Goal: Information Seeking & Learning: Compare options

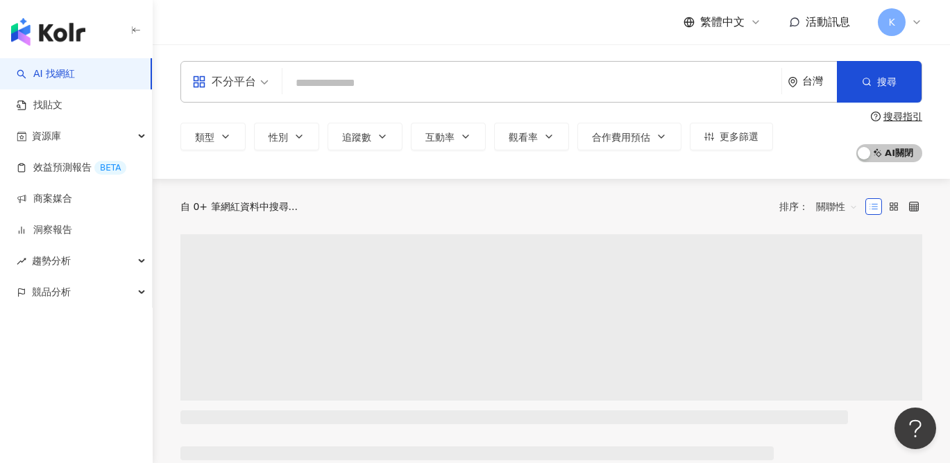
click at [264, 76] on span "不分平台" at bounding box center [230, 82] width 76 height 22
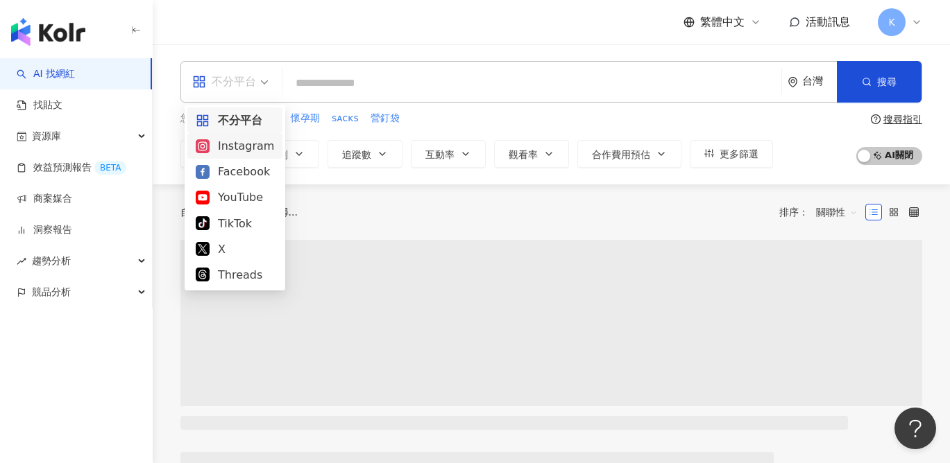
click at [257, 151] on div "Instagram" at bounding box center [235, 145] width 78 height 17
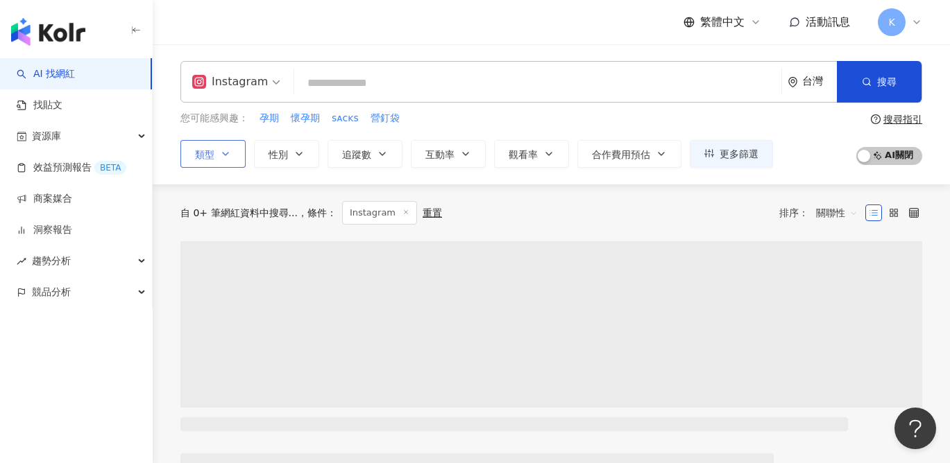
click at [224, 150] on icon "button" at bounding box center [225, 153] width 11 height 11
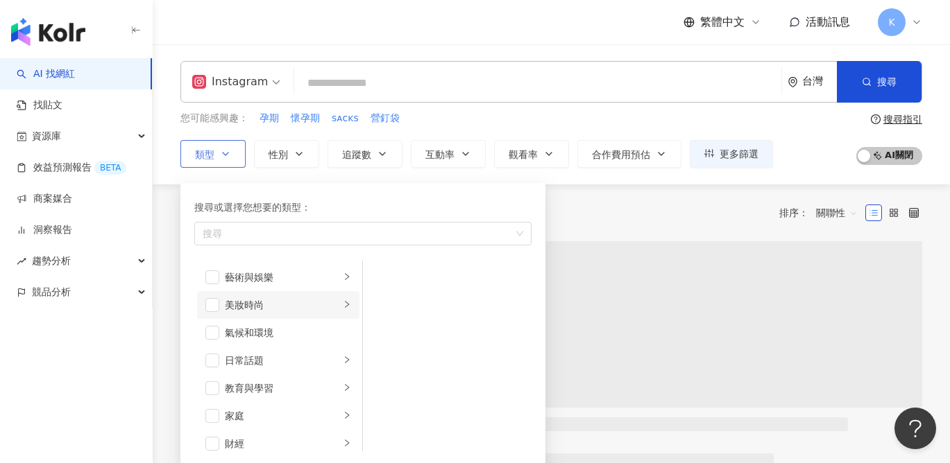
click at [253, 316] on li "美妝時尚" at bounding box center [278, 305] width 162 height 28
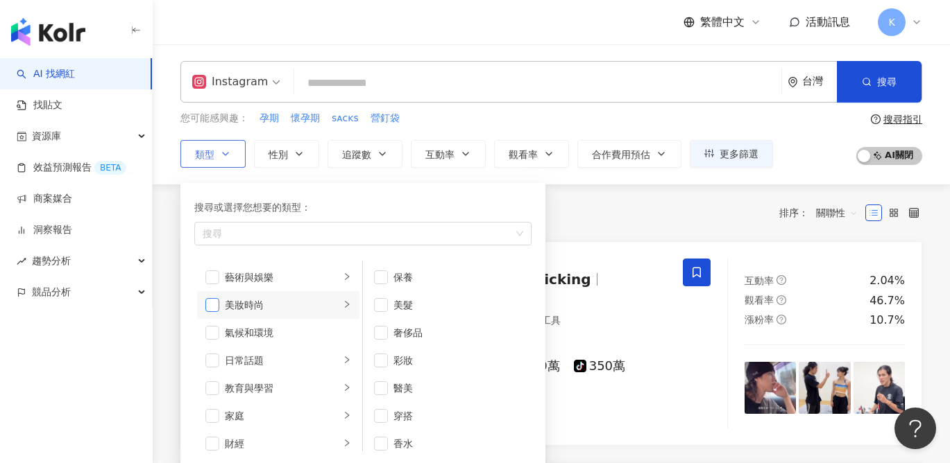
click at [209, 299] on span "button" at bounding box center [212, 305] width 14 height 14
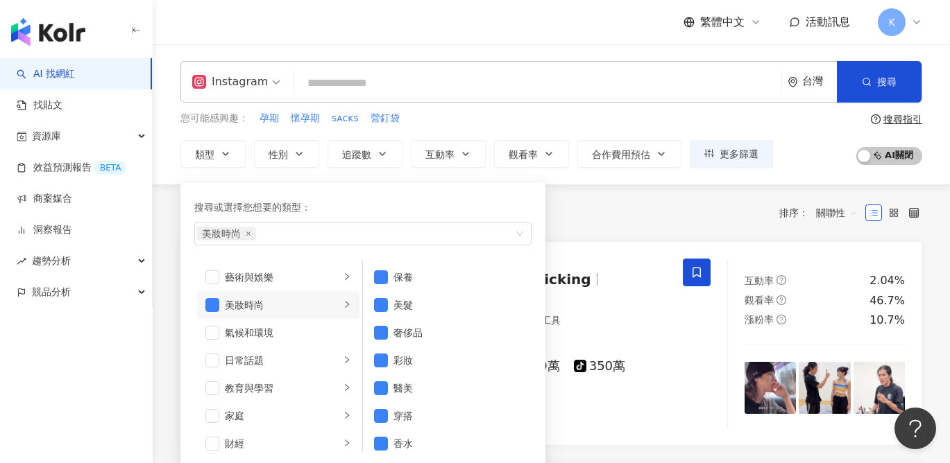
click at [620, 205] on div "共 10,000+ 筆 條件 ： Instagram 重置 排序： 關聯性" at bounding box center [550, 213] width 741 height 24
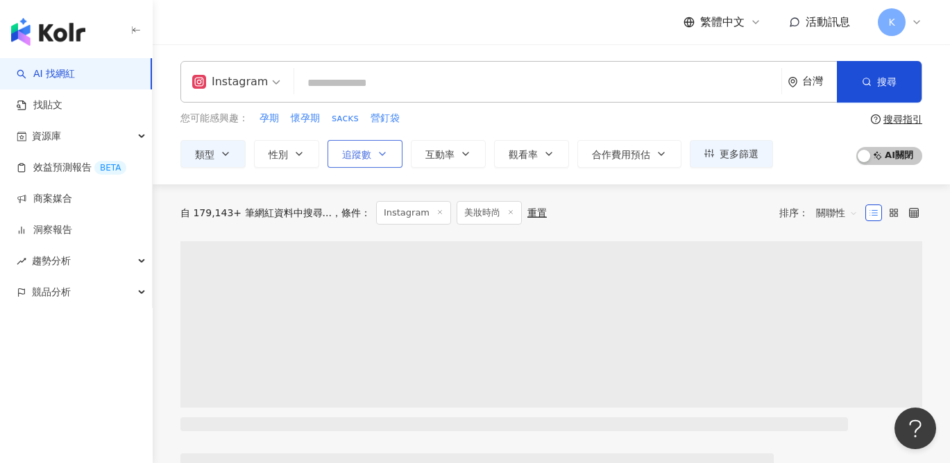
click at [364, 149] on span "追蹤數" at bounding box center [356, 154] width 29 height 11
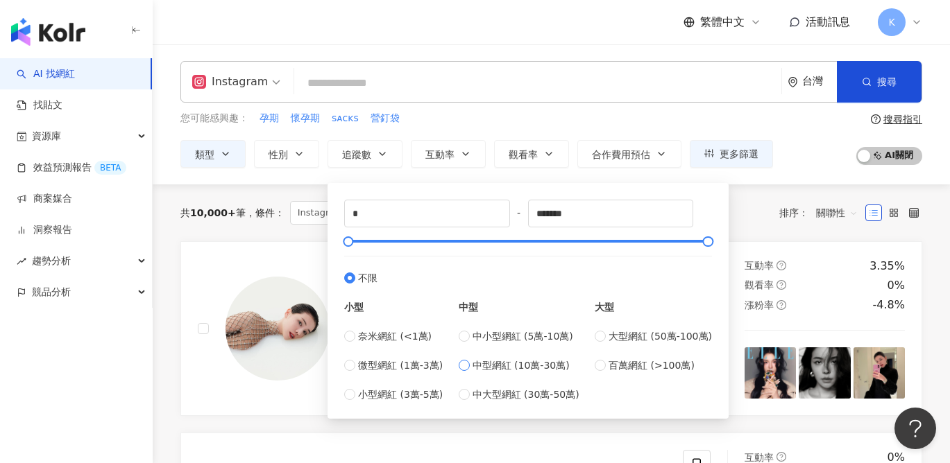
click at [505, 366] on span "中型網紅 (10萬-30萬)" at bounding box center [520, 365] width 97 height 15
type input "******"
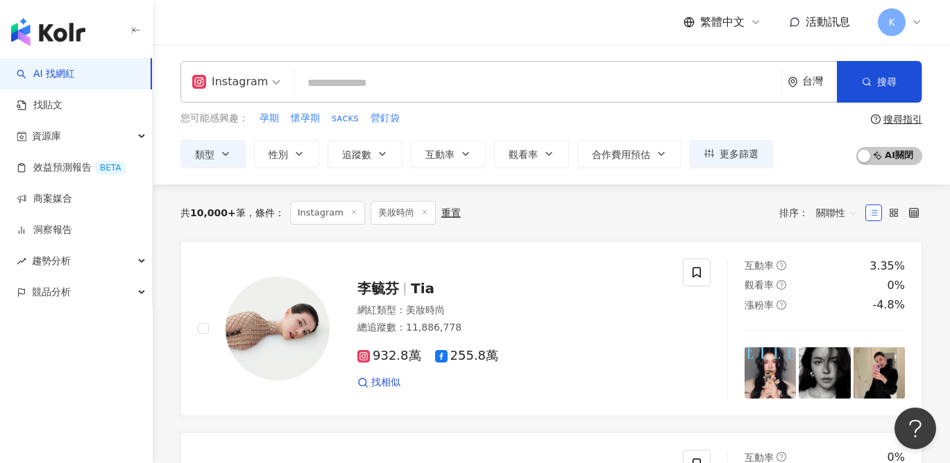
click at [751, 230] on div "共 10,000+ 筆 條件 ： Instagram 美妝時尚 重置 排序： 關聯性" at bounding box center [550, 212] width 741 height 57
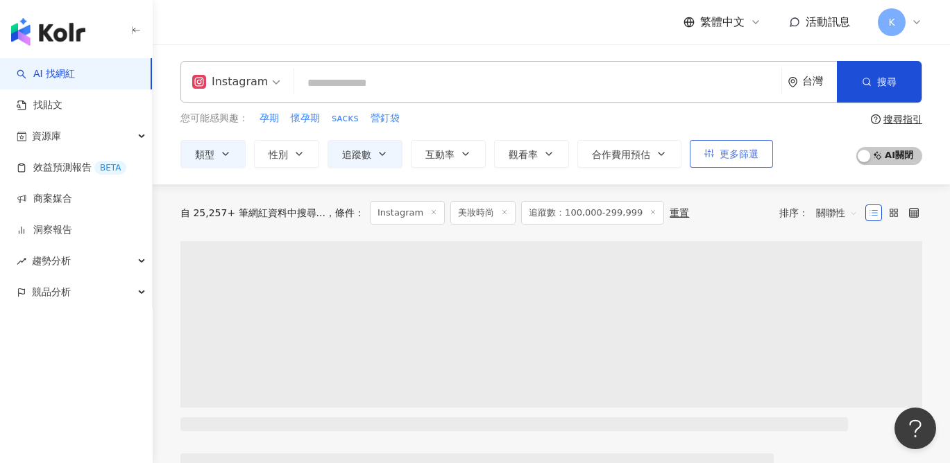
click at [733, 153] on span "更多篩選" at bounding box center [738, 153] width 39 height 11
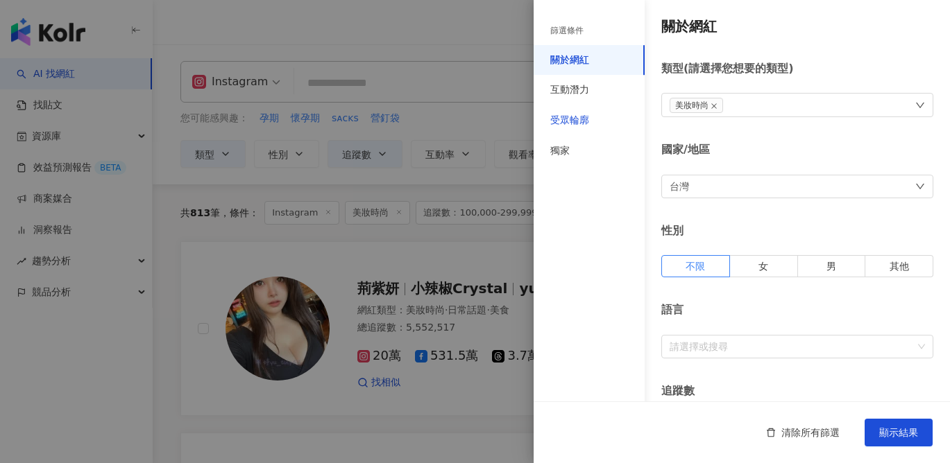
click at [580, 117] on div "受眾輪廓" at bounding box center [569, 121] width 39 height 14
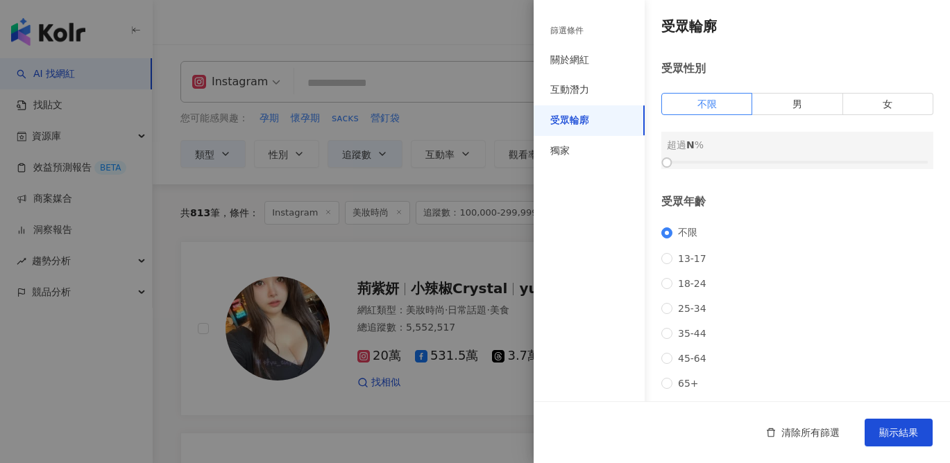
click at [891, 119] on div "受眾性別 不限 男 女 超過 N %" at bounding box center [797, 115] width 272 height 108
click at [889, 110] on label "女" at bounding box center [888, 104] width 90 height 22
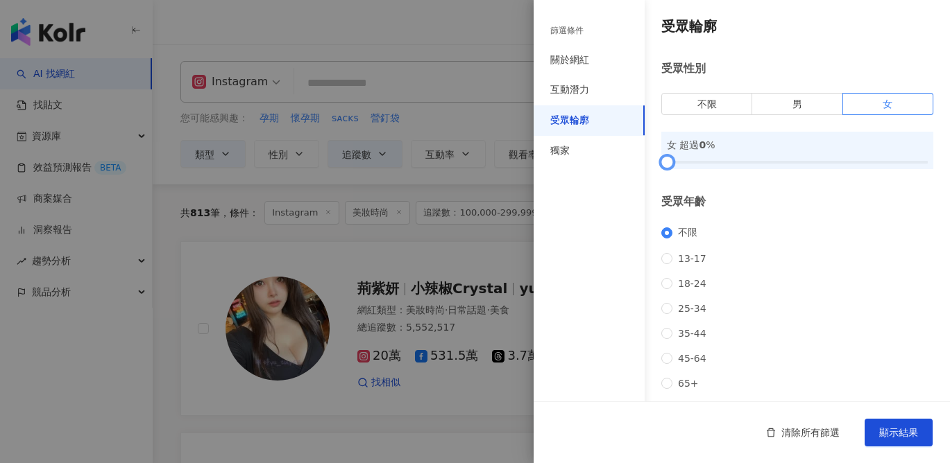
click at [778, 164] on div at bounding box center [797, 162] width 261 height 8
drag, startPoint x: 780, startPoint y: 160, endPoint x: 823, endPoint y: 161, distance: 43.0
click at [823, 161] on div at bounding box center [823, 163] width 8 height 8
click at [883, 429] on span "顯示結果" at bounding box center [898, 432] width 39 height 11
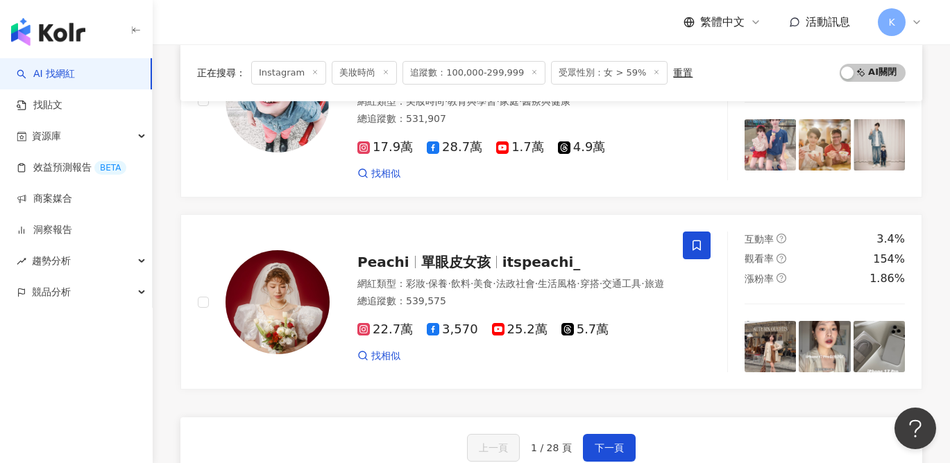
scroll to position [2242, 0]
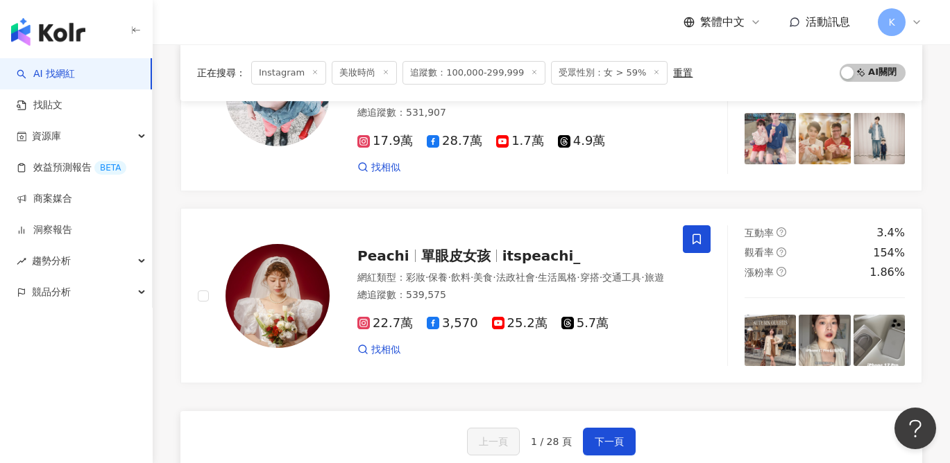
click at [635, 411] on div "上一頁 1 / 28 頁 下一頁 找不到網紅？ 回報建立" at bounding box center [550, 461] width 741 height 100
click at [617, 428] on button "下一頁" at bounding box center [609, 442] width 53 height 28
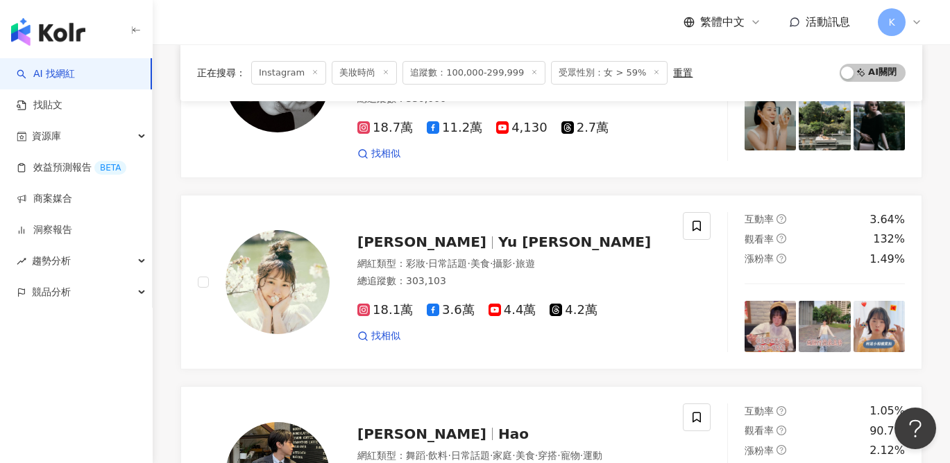
scroll to position [813, 0]
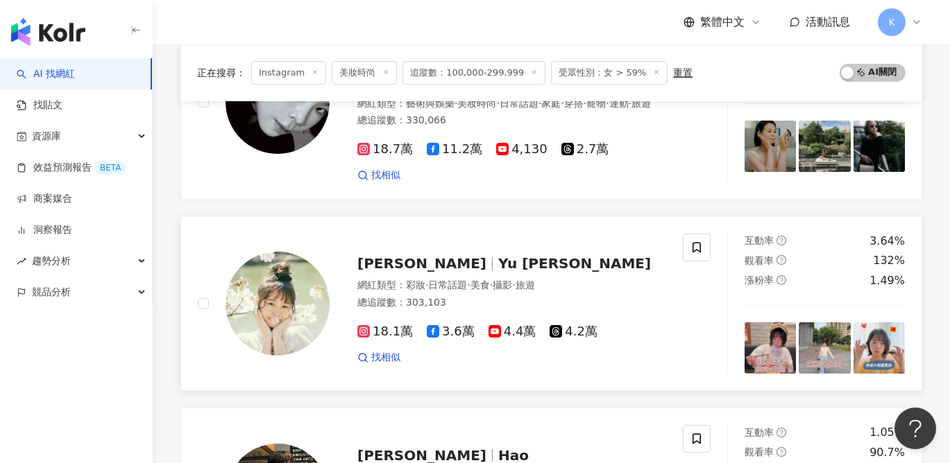
click at [388, 325] on span "18.1萬" at bounding box center [384, 332] width 55 height 15
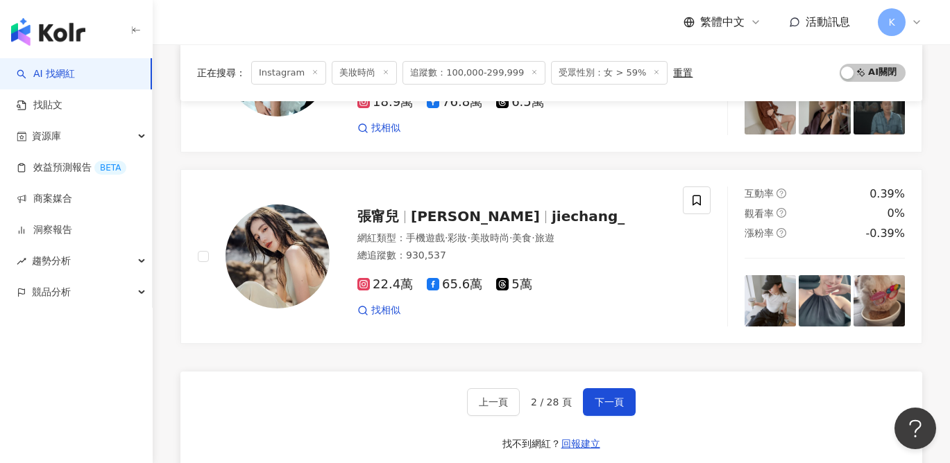
scroll to position [2254, 0]
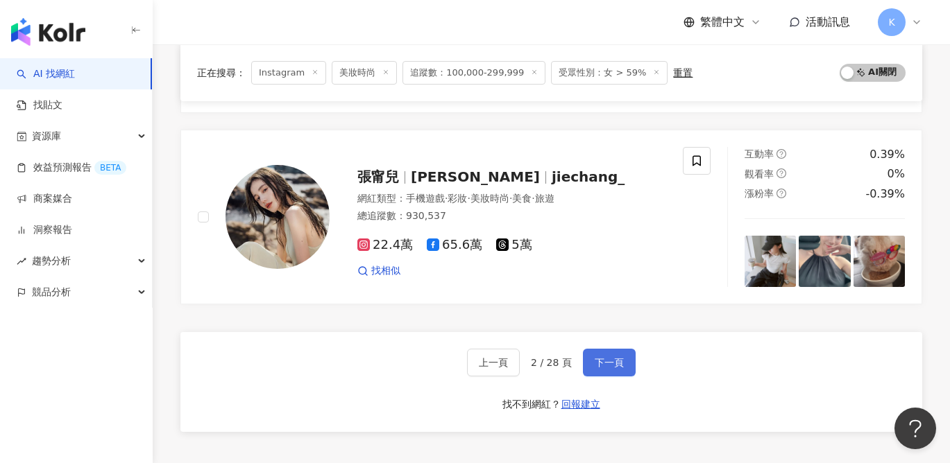
click at [628, 361] on button "下一頁" at bounding box center [609, 363] width 53 height 28
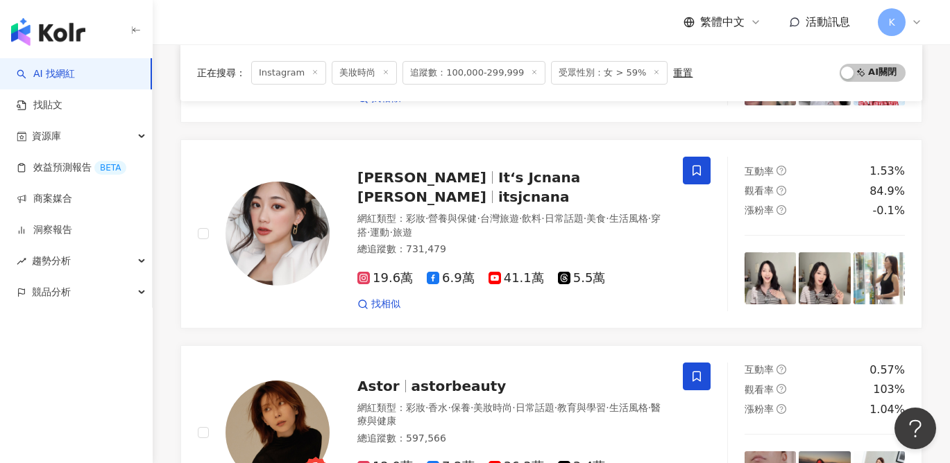
scroll to position [1071, 0]
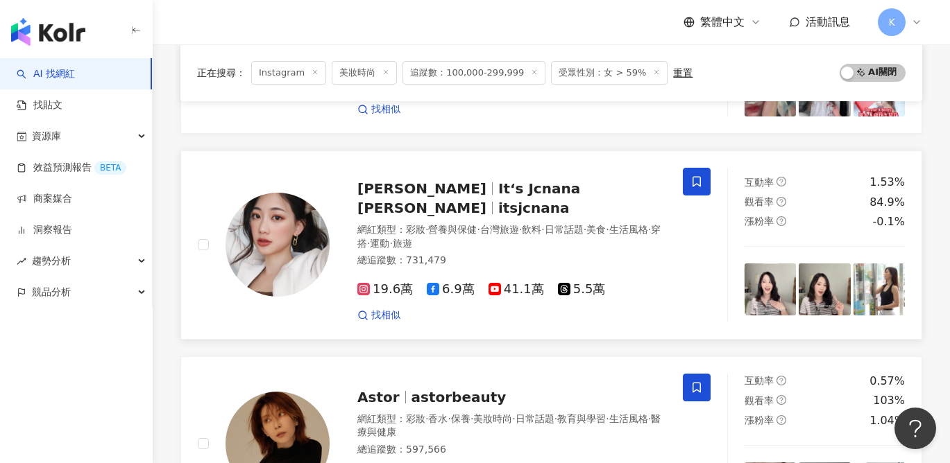
click at [400, 282] on span "19.6萬" at bounding box center [384, 289] width 55 height 15
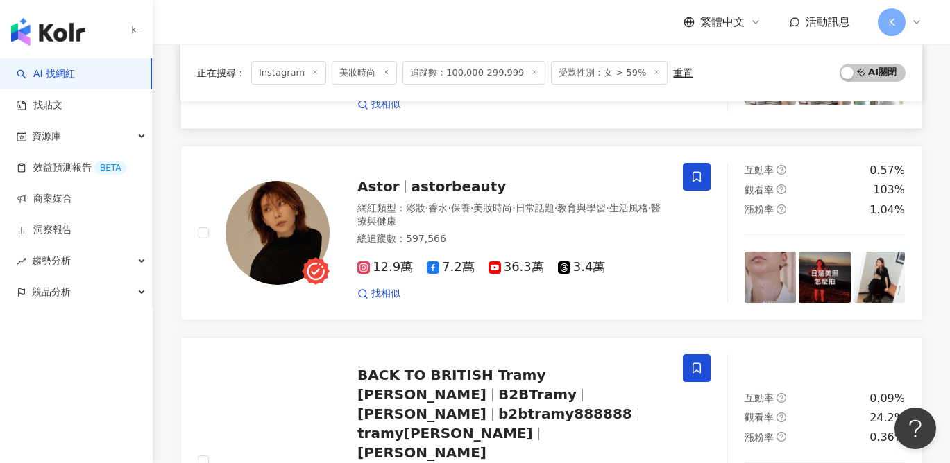
scroll to position [1301, 0]
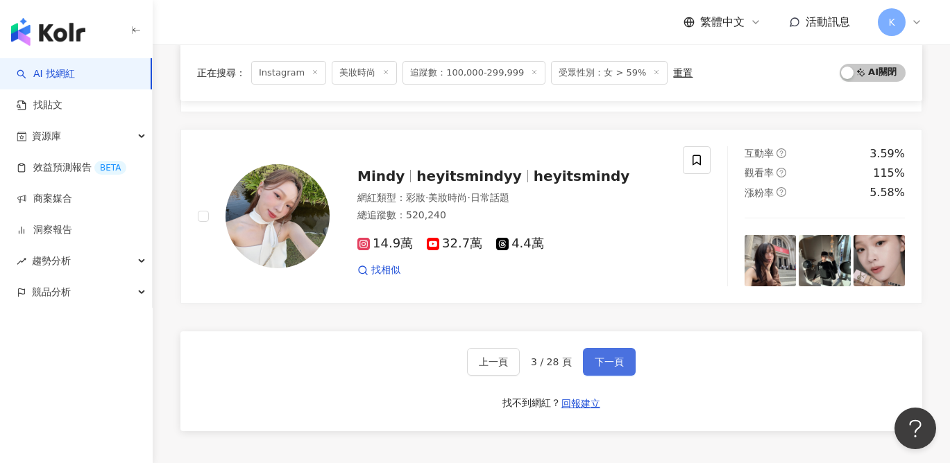
click at [622, 348] on button "下一頁" at bounding box center [609, 362] width 53 height 28
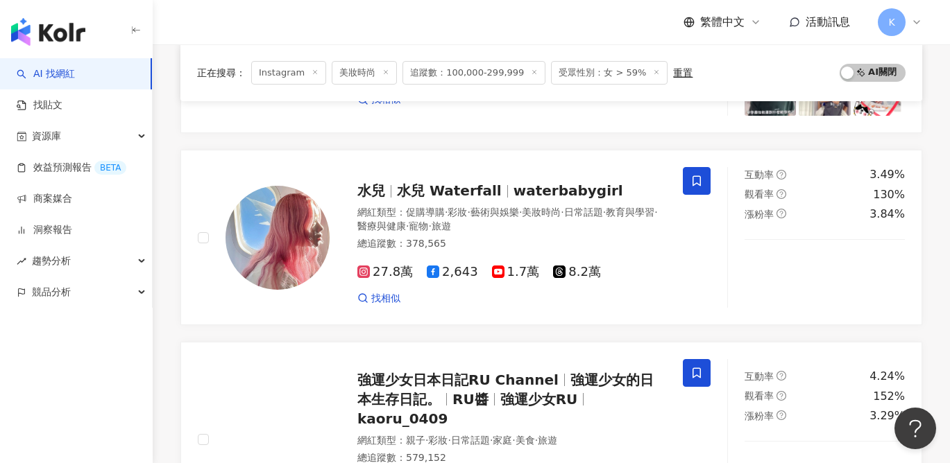
scroll to position [829, 0]
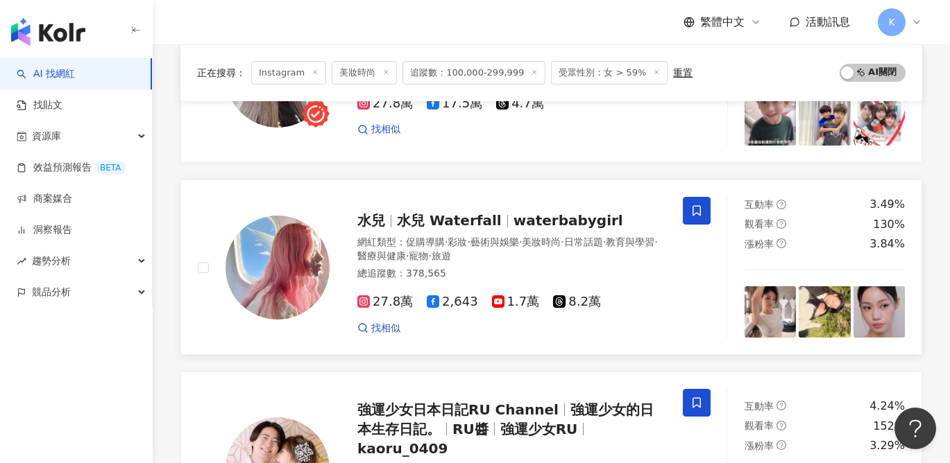
click at [375, 300] on span "27.8萬" at bounding box center [384, 302] width 55 height 15
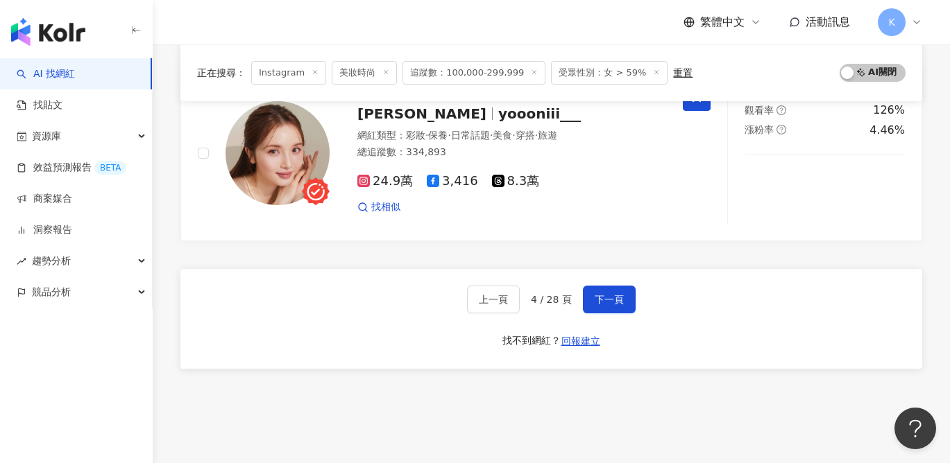
scroll to position [2412, 0]
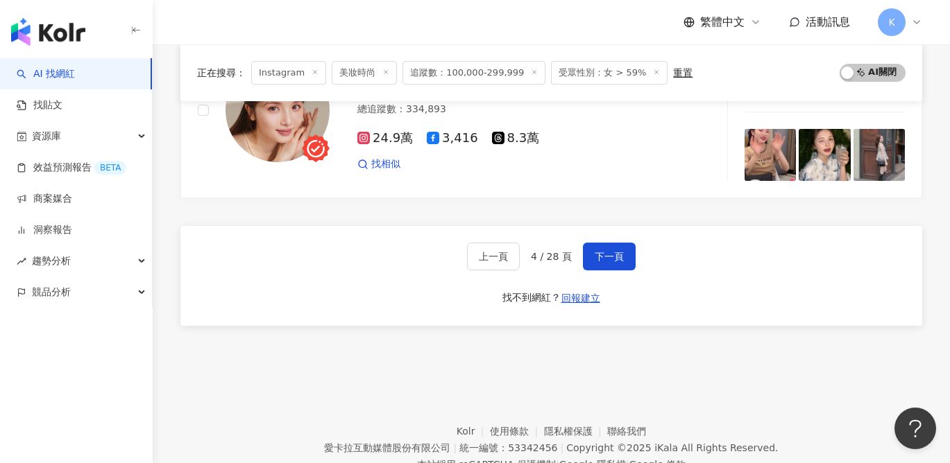
click at [621, 226] on div "上一頁 4 / 28 頁 下一頁 找不到網紅？ 回報建立" at bounding box center [550, 276] width 741 height 100
click at [621, 251] on span "下一頁" at bounding box center [608, 256] width 29 height 11
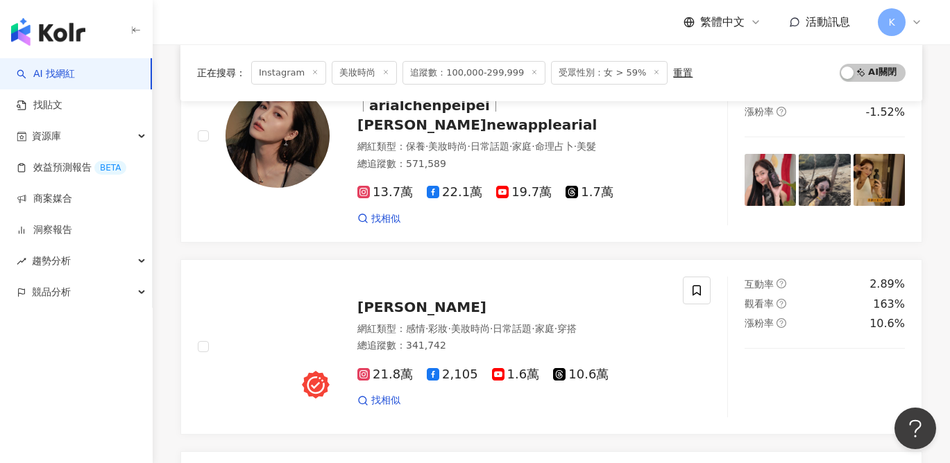
scroll to position [1204, 0]
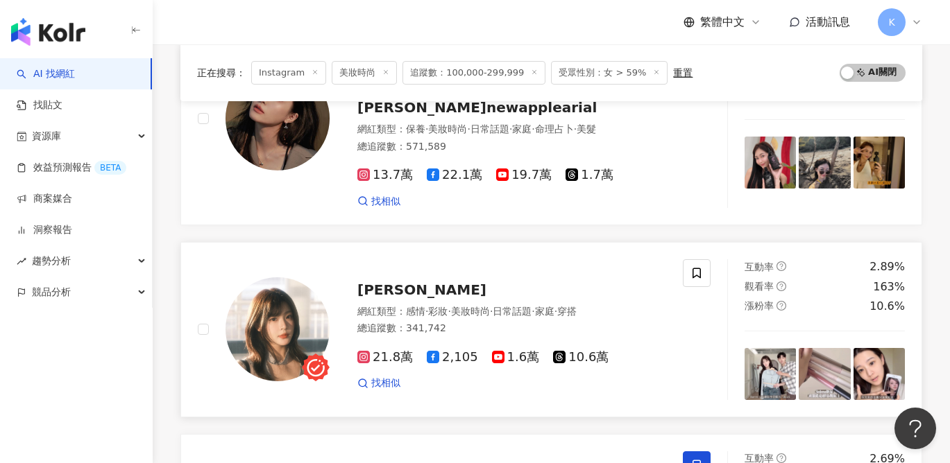
click at [396, 350] on span "21.8萬" at bounding box center [384, 357] width 55 height 15
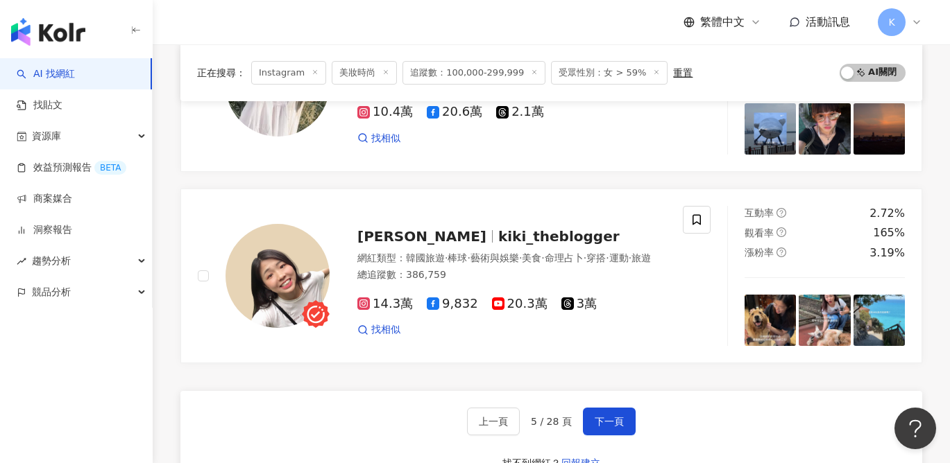
scroll to position [2234, 0]
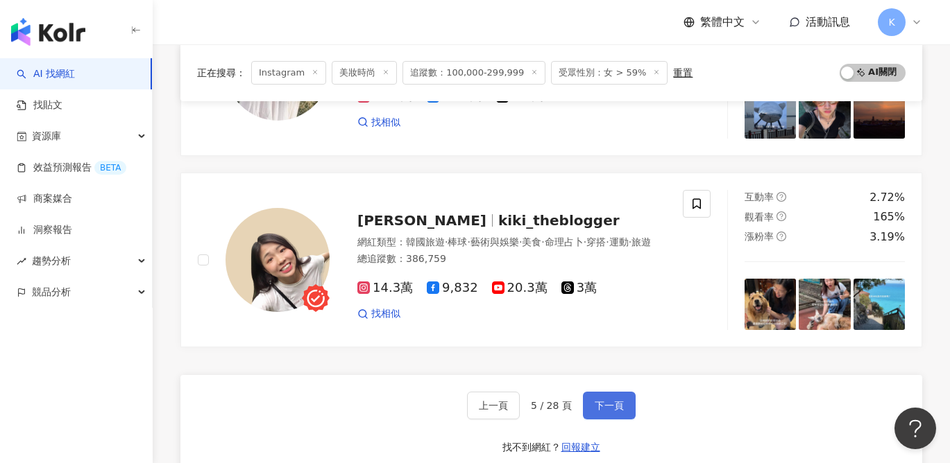
click at [633, 392] on button "下一頁" at bounding box center [609, 406] width 53 height 28
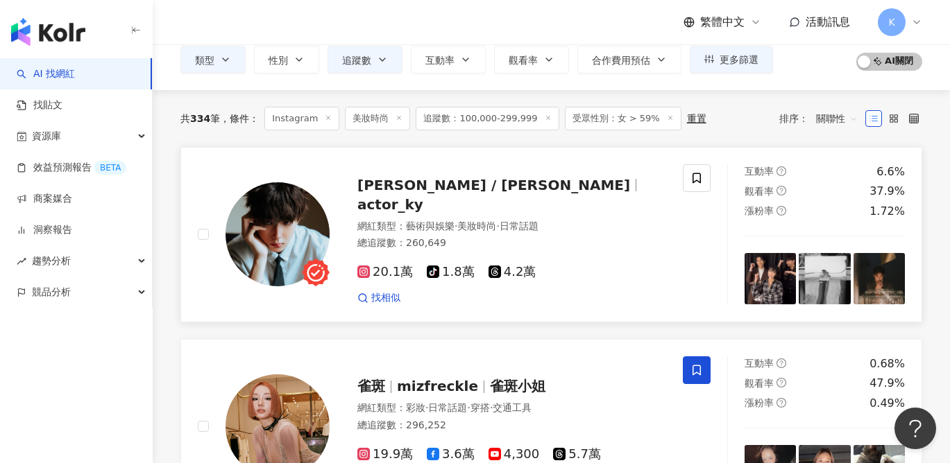
scroll to position [21, 0]
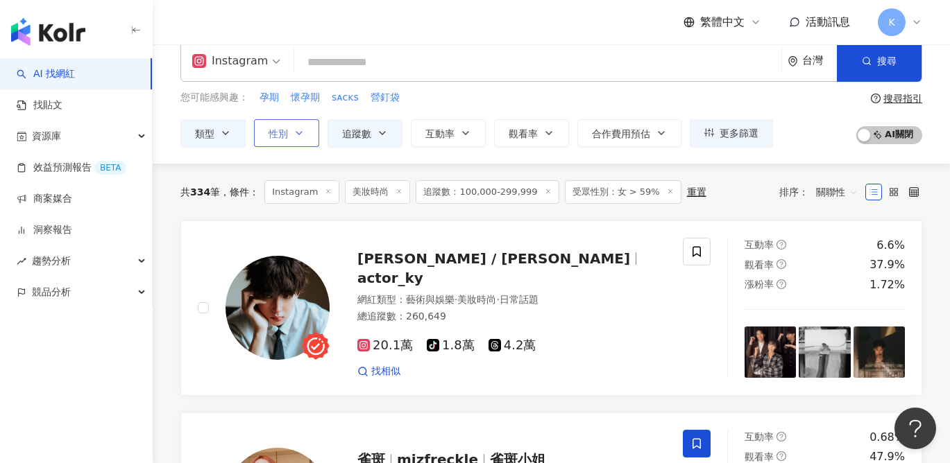
click at [302, 130] on icon "button" at bounding box center [298, 133] width 11 height 11
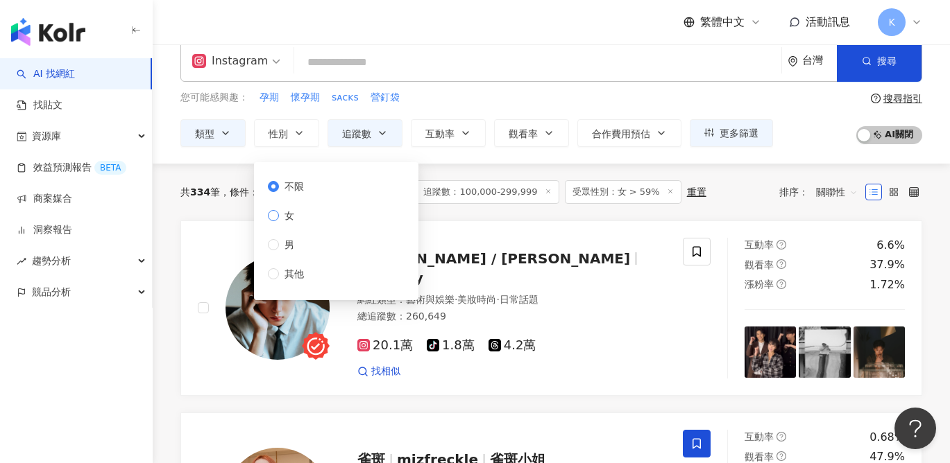
click at [288, 216] on span "女" at bounding box center [289, 215] width 21 height 15
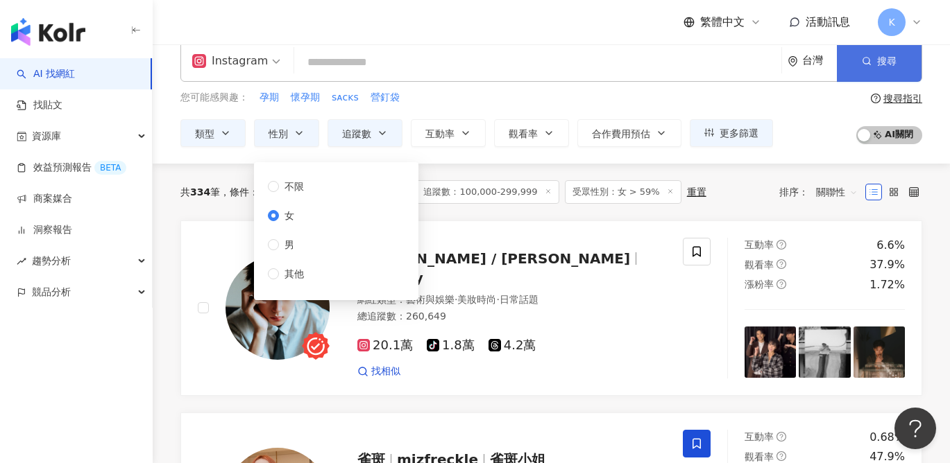
click at [890, 58] on span "搜尋" at bounding box center [886, 60] width 19 height 11
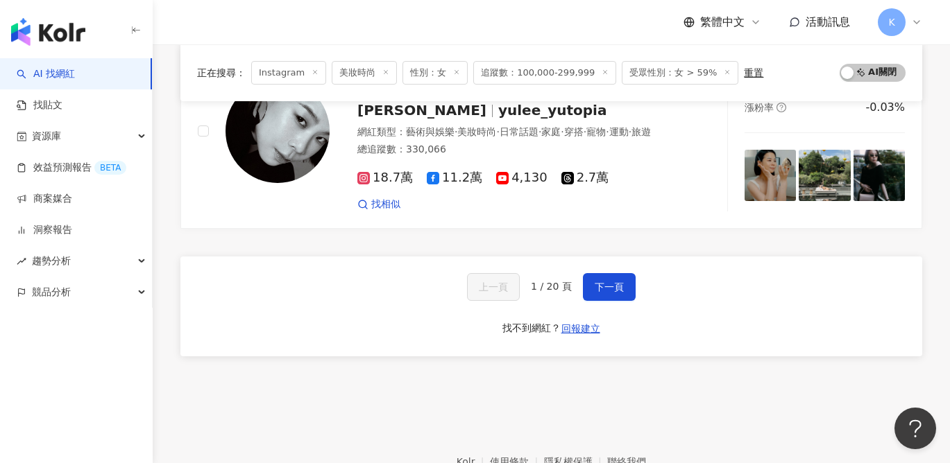
scroll to position [2404, 0]
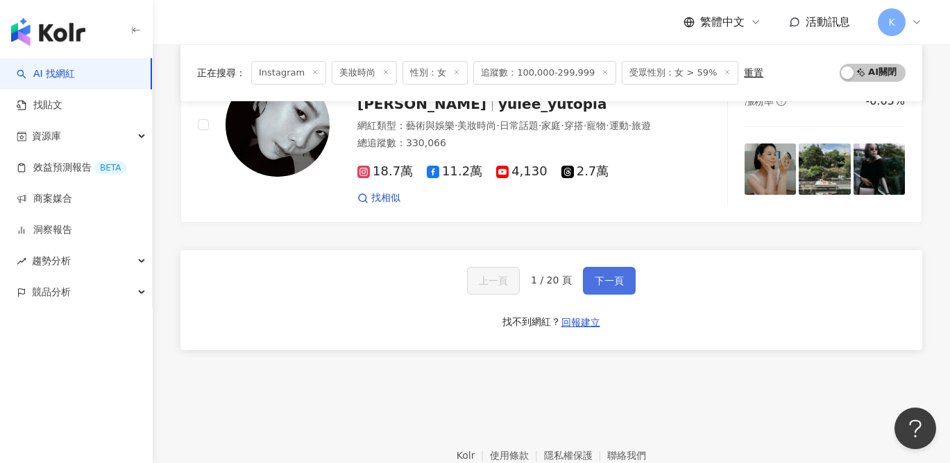
click at [607, 275] on span "下一頁" at bounding box center [608, 280] width 29 height 11
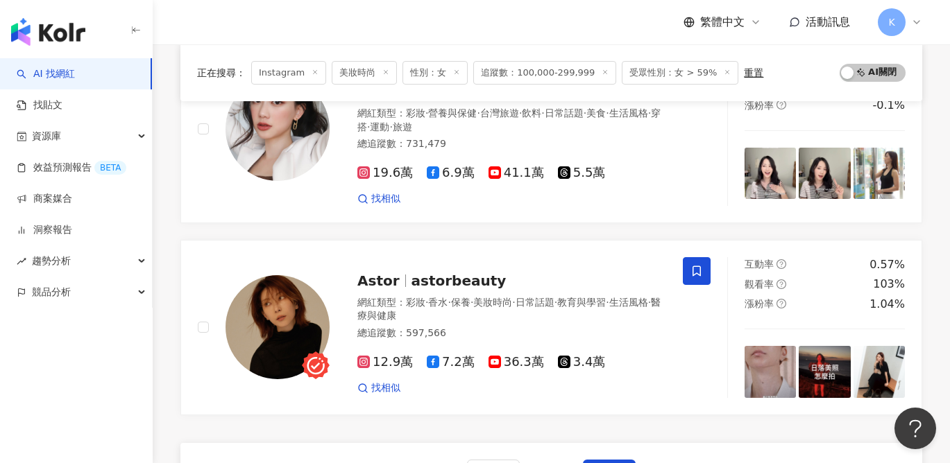
scroll to position [2217, 0]
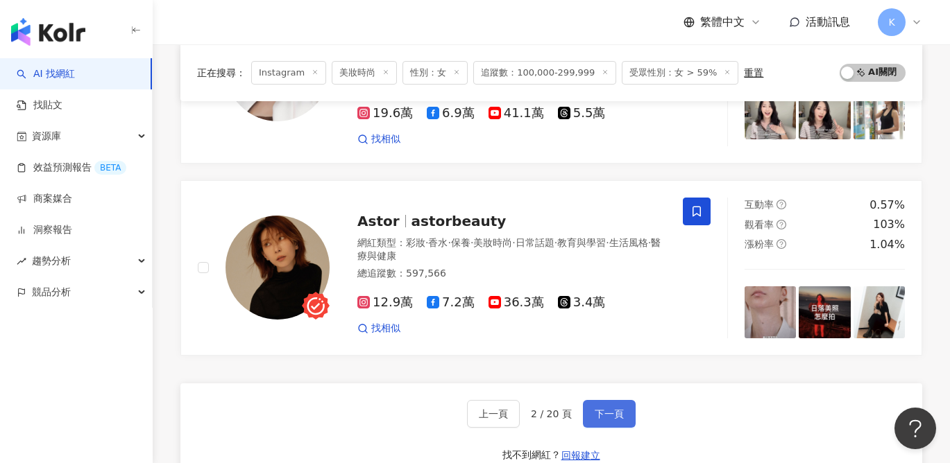
click at [617, 409] on span "下一頁" at bounding box center [608, 414] width 29 height 11
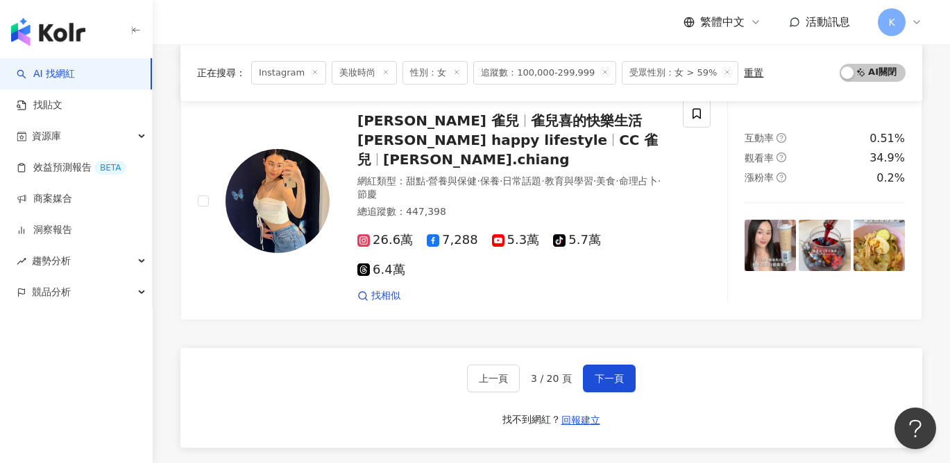
scroll to position [2361, 0]
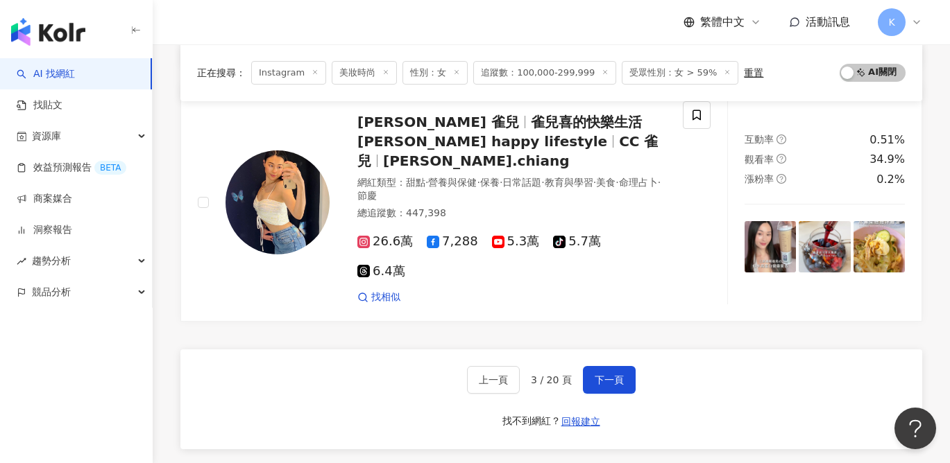
click at [630, 350] on div "上一頁 3 / 20 頁 下一頁 找不到網紅？ 回報建立" at bounding box center [550, 400] width 741 height 100
click at [616, 375] on span "下一頁" at bounding box center [608, 380] width 29 height 11
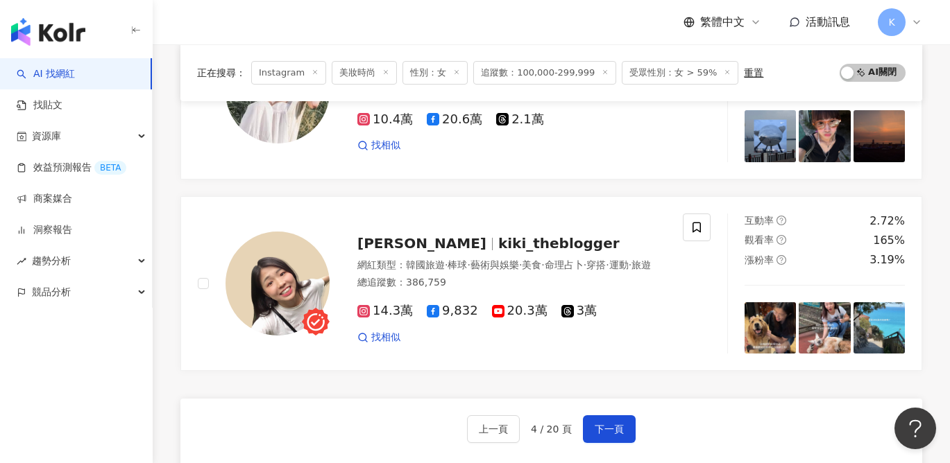
scroll to position [2208, 0]
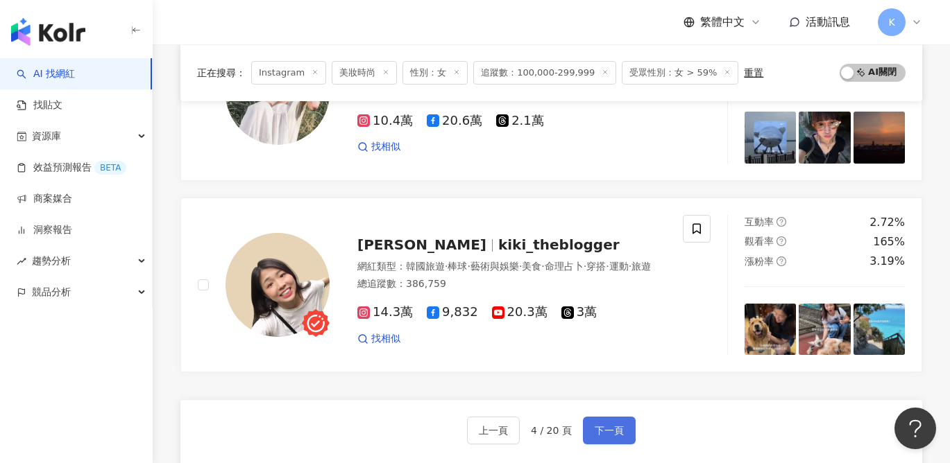
click at [598, 425] on span "下一頁" at bounding box center [608, 430] width 29 height 11
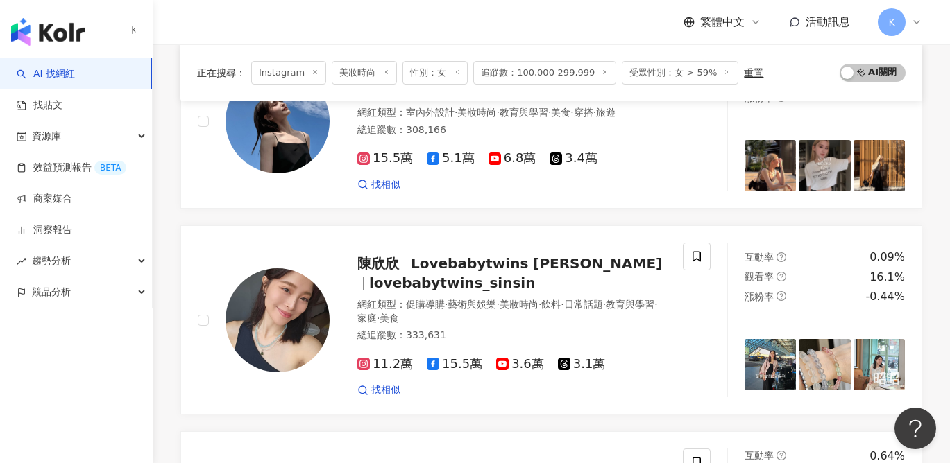
scroll to position [1574, 0]
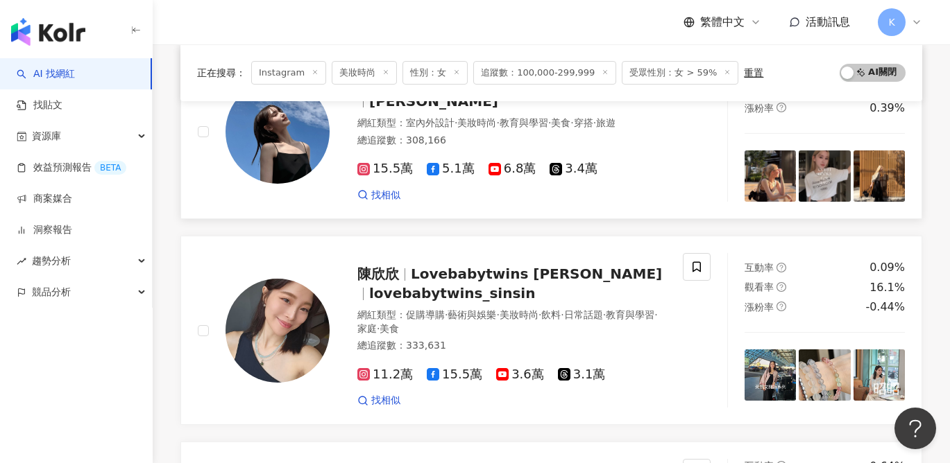
click at [403, 162] on span "15.5萬" at bounding box center [384, 169] width 55 height 15
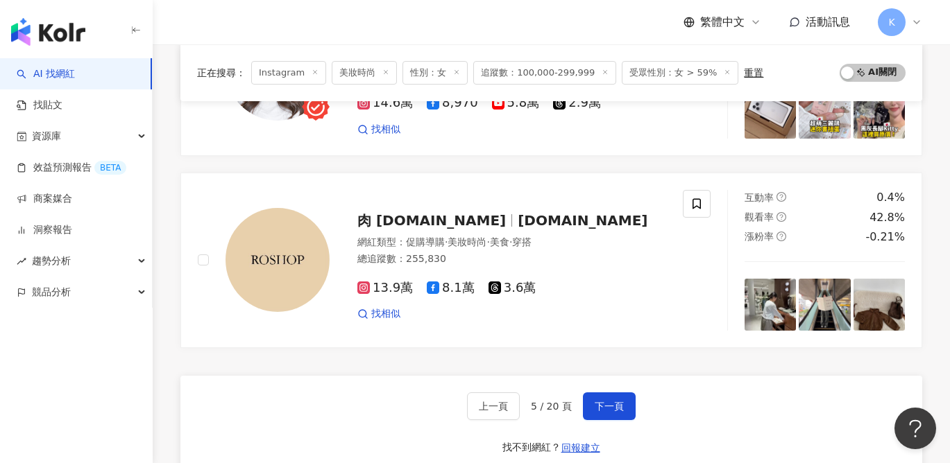
scroll to position [2297, 0]
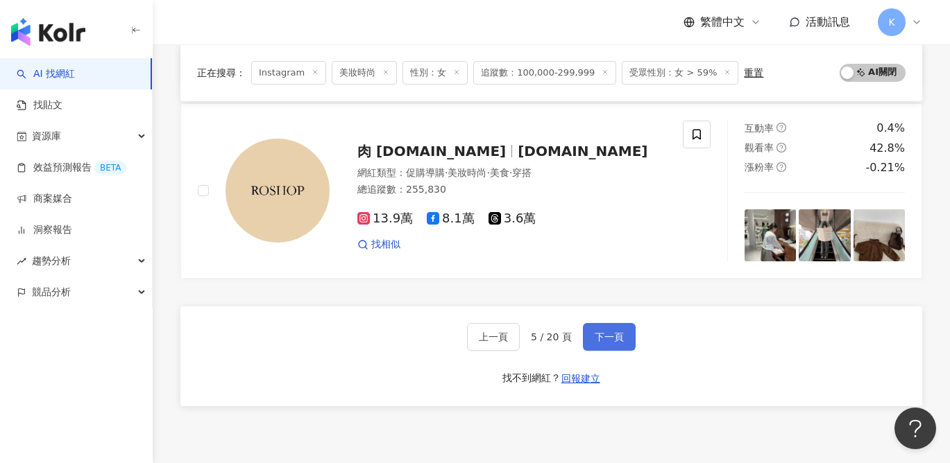
click at [626, 331] on button "下一頁" at bounding box center [609, 337] width 53 height 28
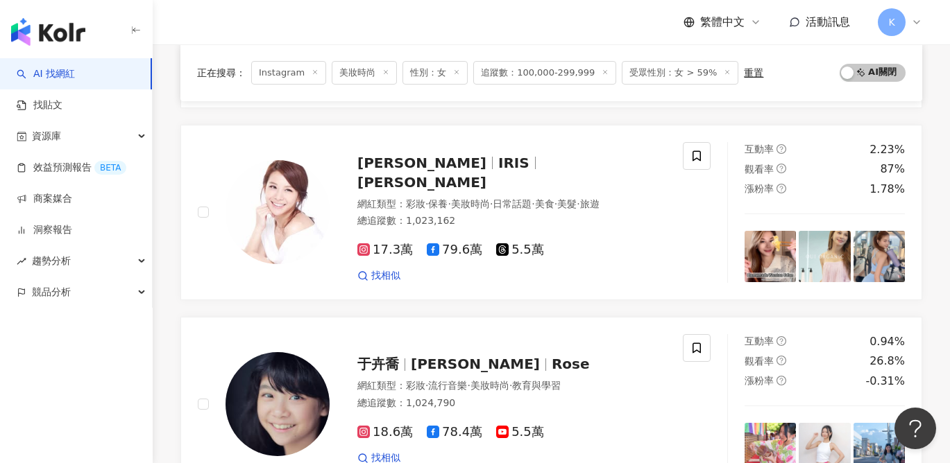
scroll to position [1285, 0]
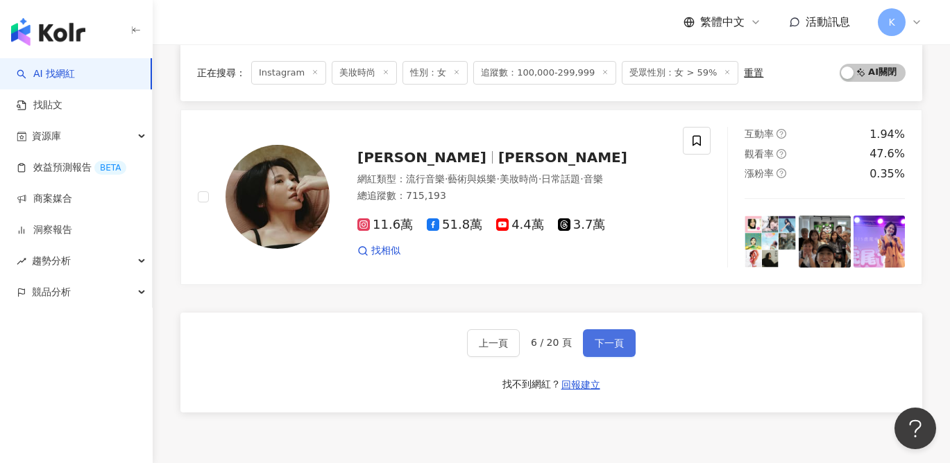
click at [619, 338] on span "下一頁" at bounding box center [608, 343] width 29 height 11
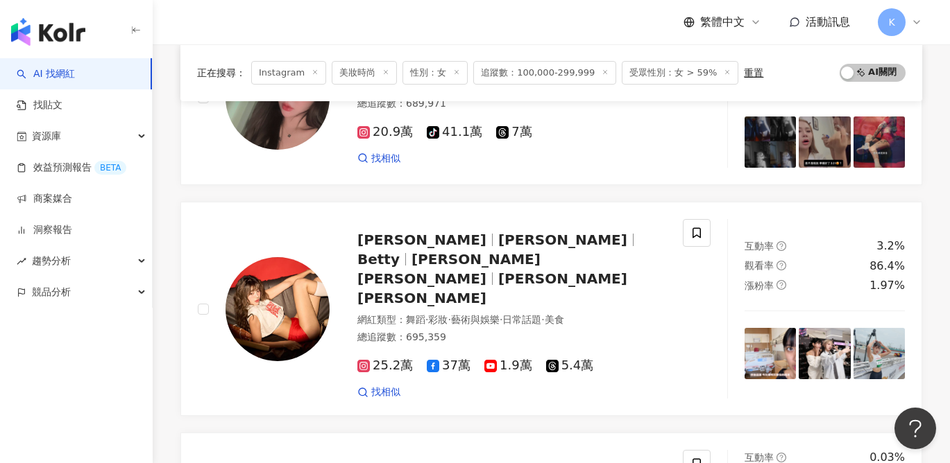
scroll to position [2269, 0]
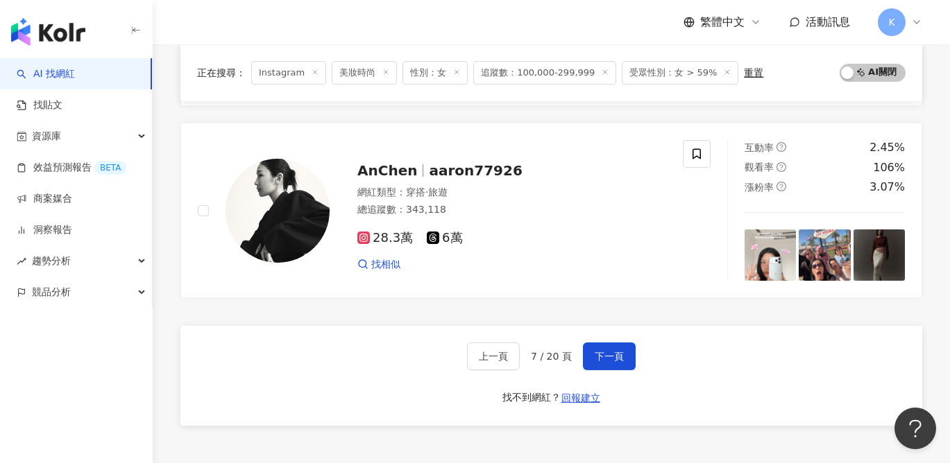
click at [607, 326] on div "上一頁 7 / 20 頁 下一頁 找不到網紅？ 回報建立" at bounding box center [550, 376] width 741 height 100
click at [613, 351] on span "下一頁" at bounding box center [608, 356] width 29 height 11
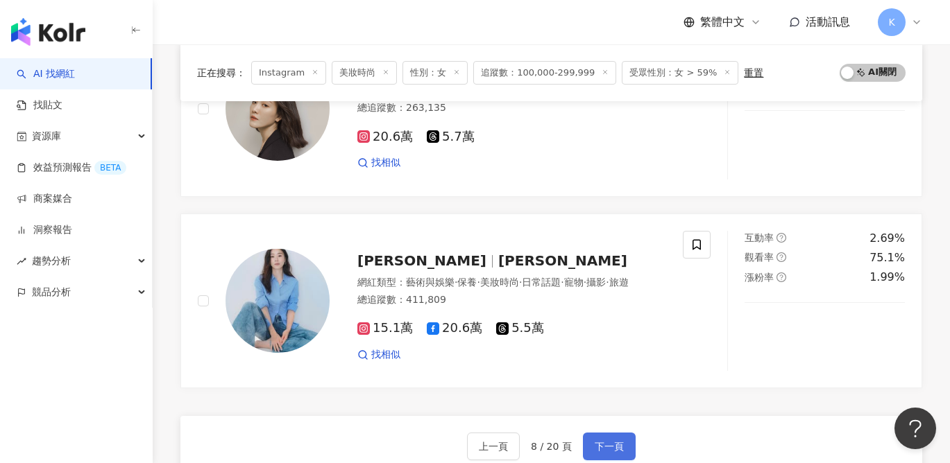
scroll to position [2206, 0]
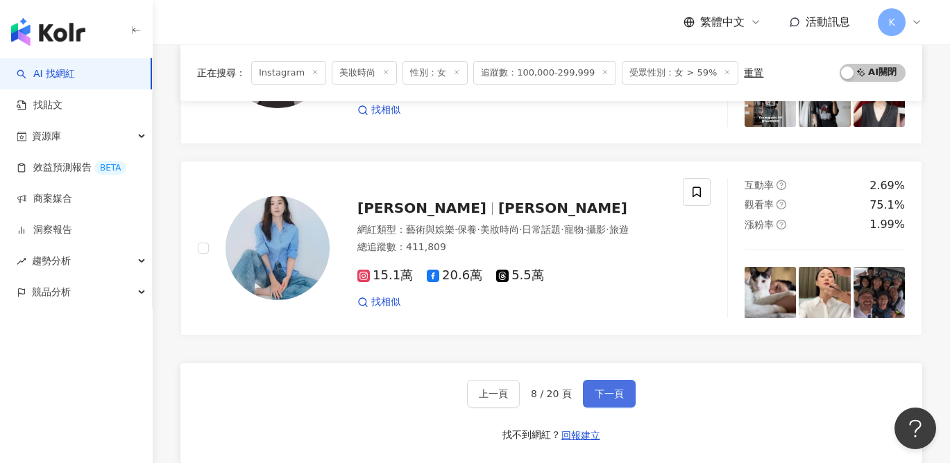
click at [626, 400] on button "下一頁" at bounding box center [609, 394] width 53 height 28
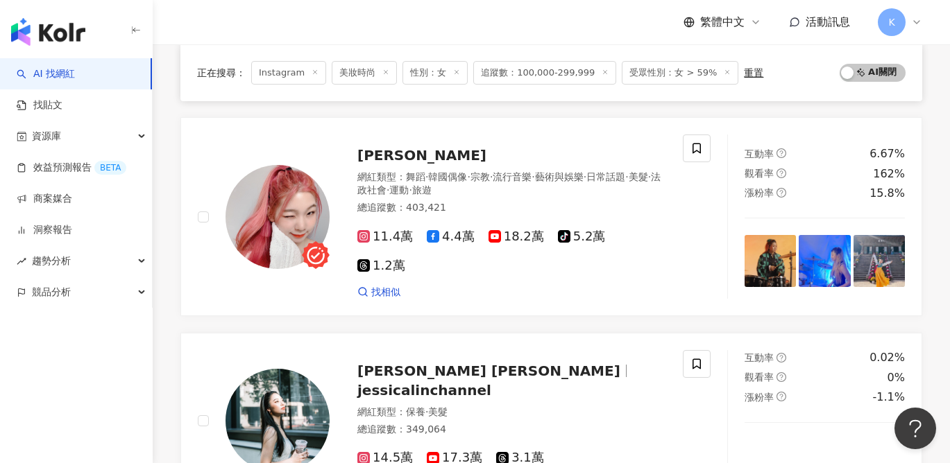
scroll to position [2379, 0]
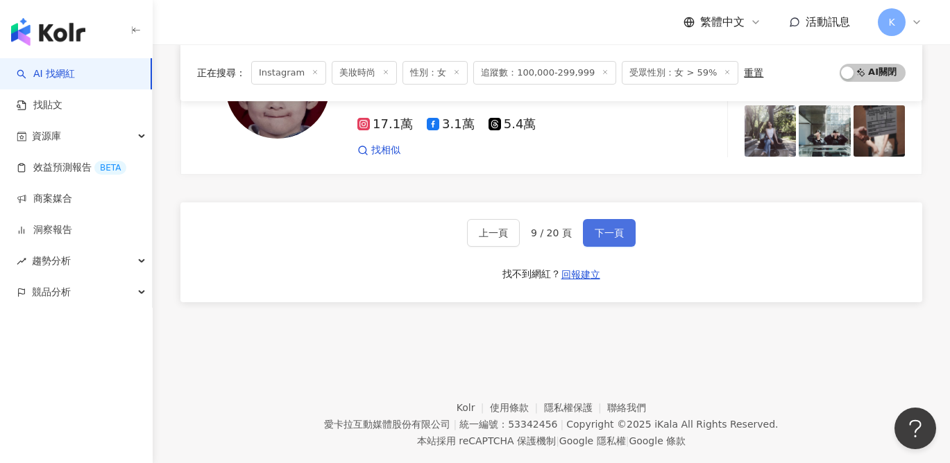
click at [602, 228] on span "下一頁" at bounding box center [608, 233] width 29 height 11
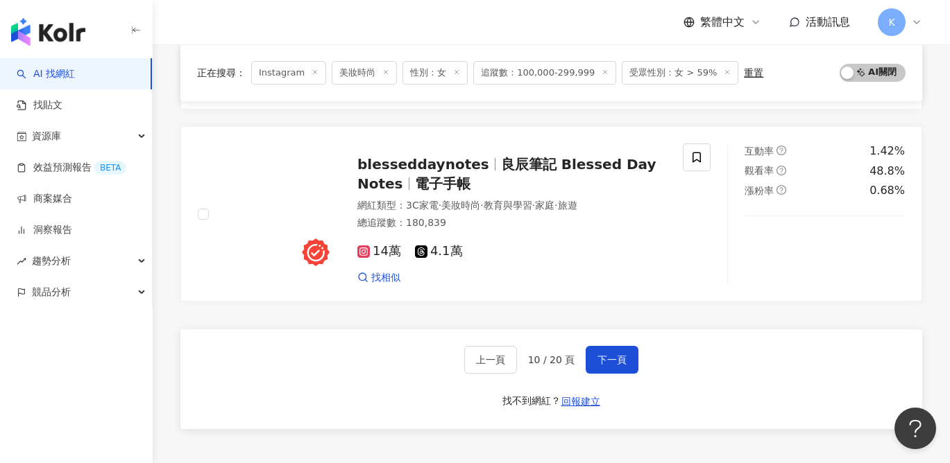
scroll to position [2228, 0]
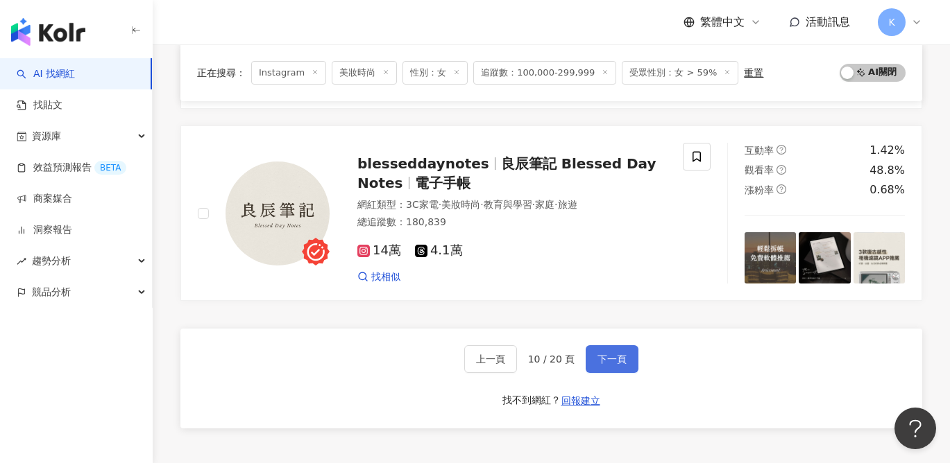
click at [623, 345] on button "下一頁" at bounding box center [611, 359] width 53 height 28
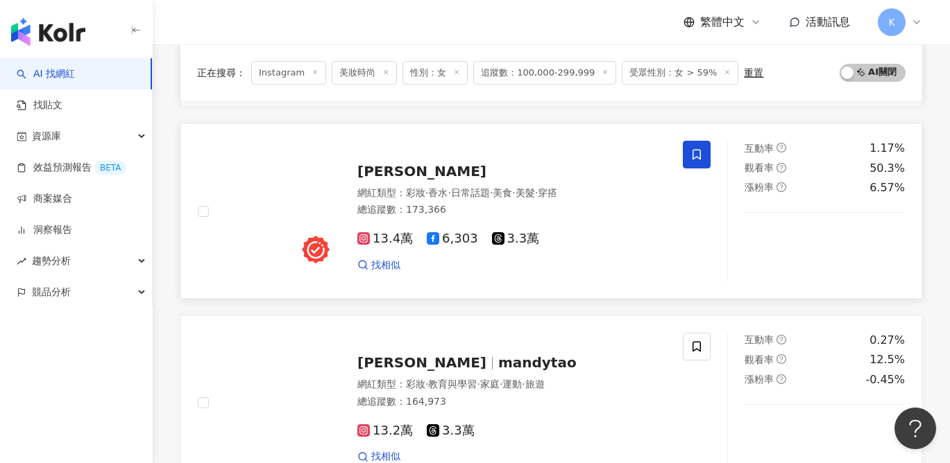
scroll to position [735, 0]
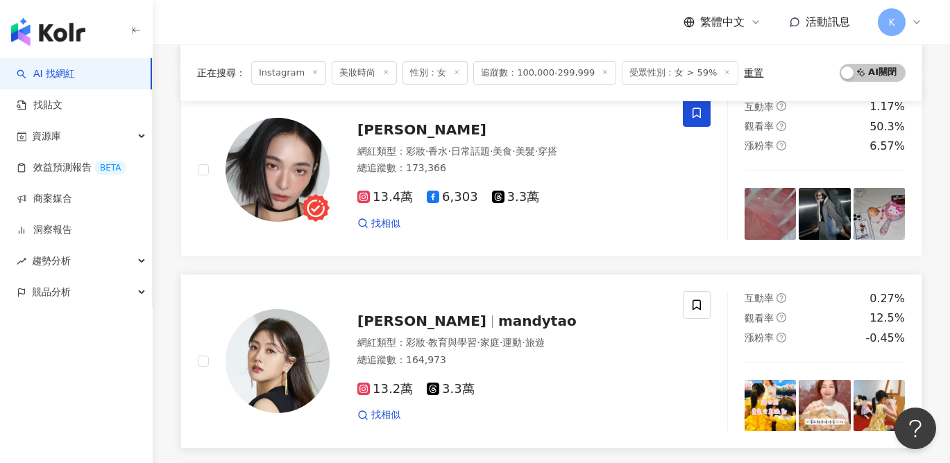
click at [396, 394] on span "13.2萬" at bounding box center [384, 389] width 55 height 15
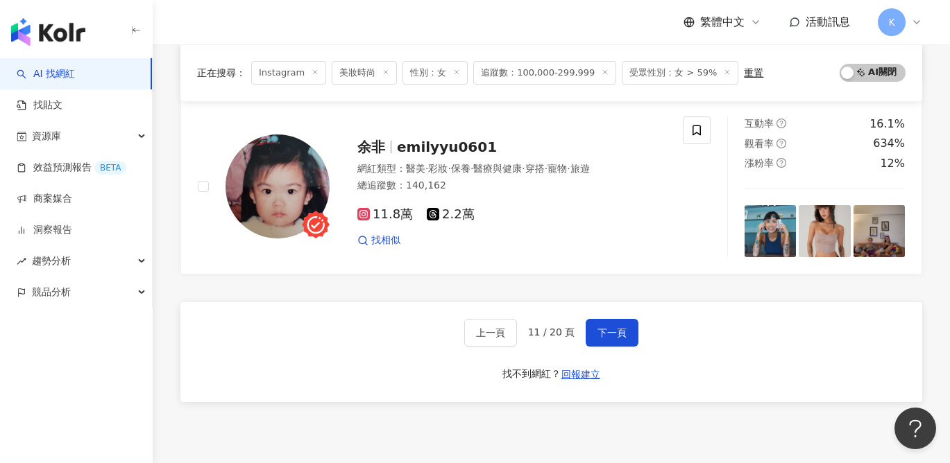
scroll to position [2246, 0]
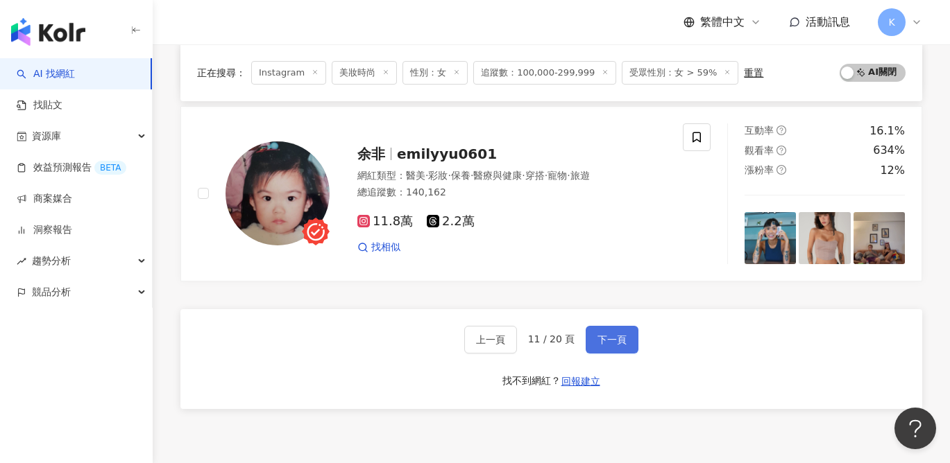
click at [631, 327] on button "下一頁" at bounding box center [611, 340] width 53 height 28
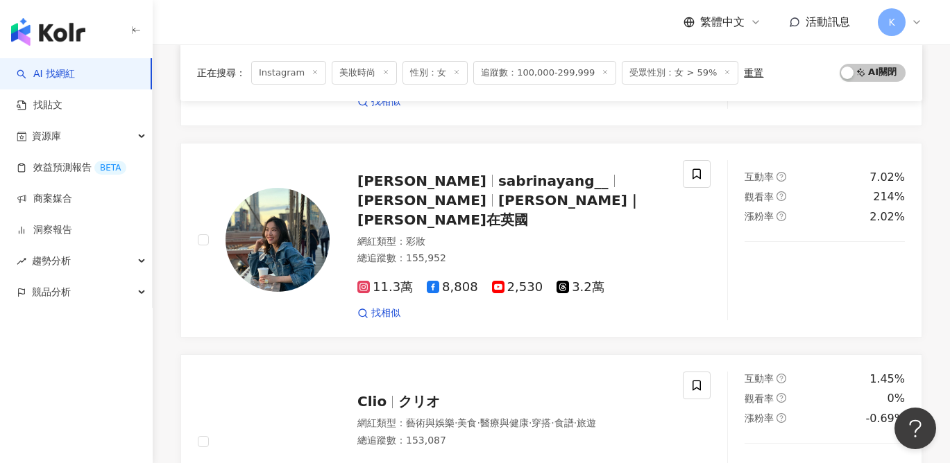
scroll to position [542, 0]
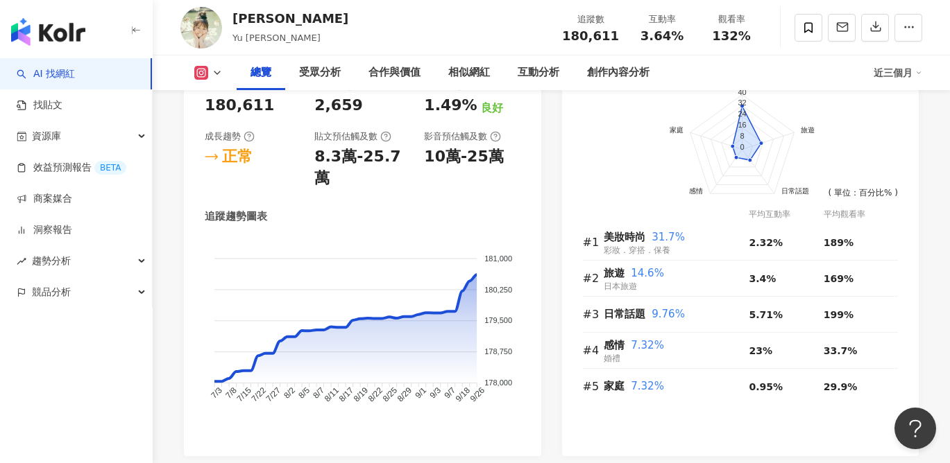
scroll to position [1081, 0]
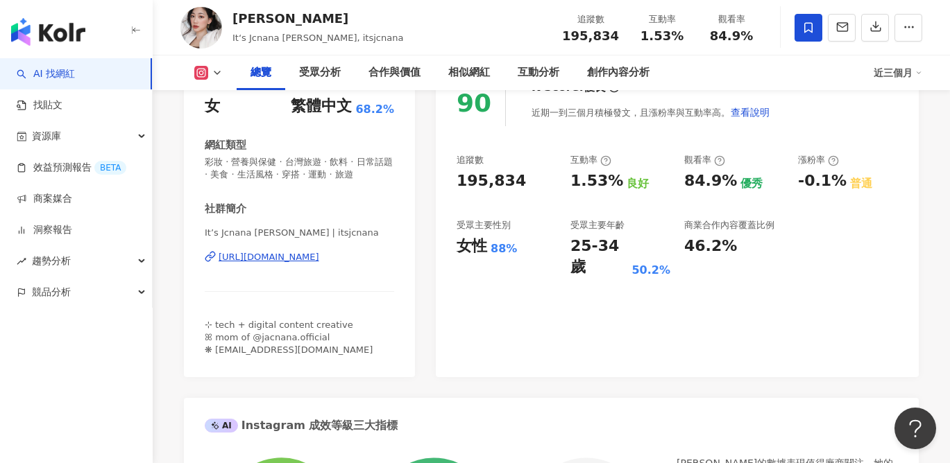
scroll to position [198, 0]
click at [319, 260] on div "https://www.instagram.com/itsjcnana/" at bounding box center [268, 258] width 101 height 12
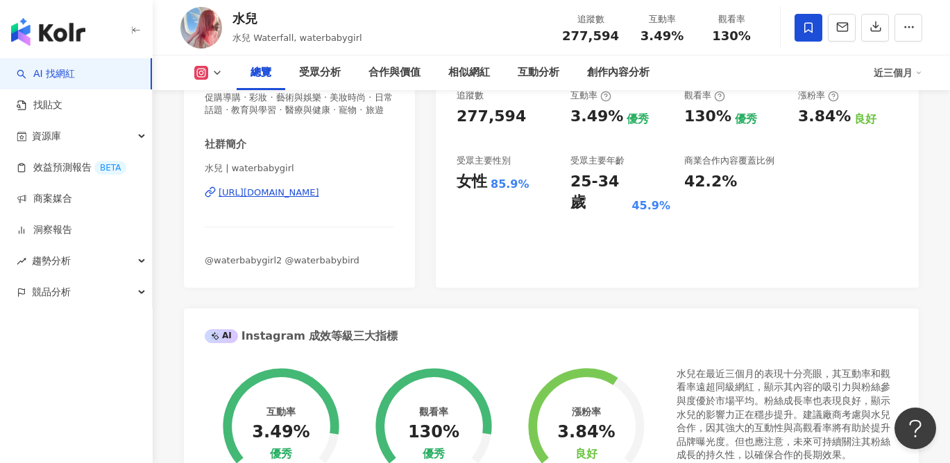
scroll to position [243, 0]
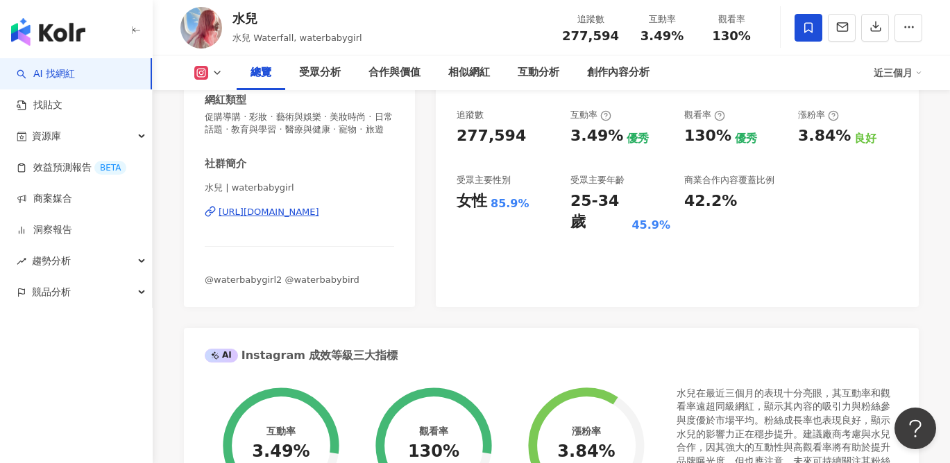
click at [319, 215] on div "https://www.instagram.com/waterbabygirl/" at bounding box center [268, 212] width 101 height 12
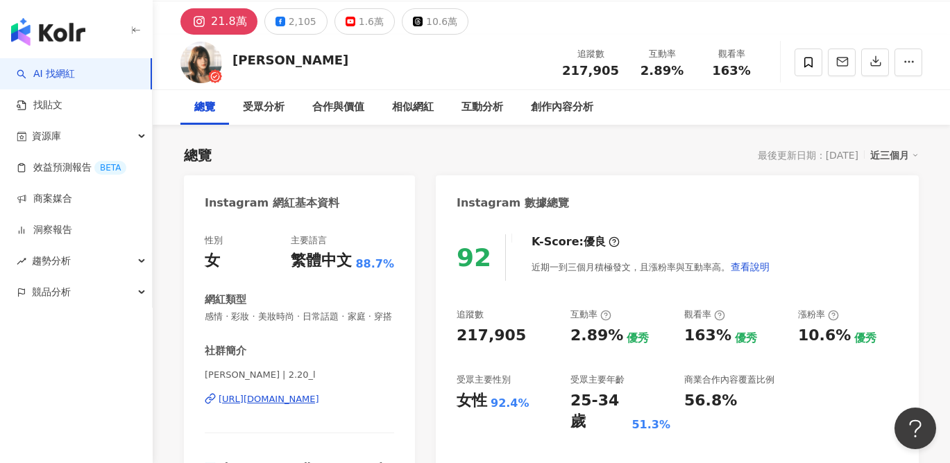
scroll to position [51, 0]
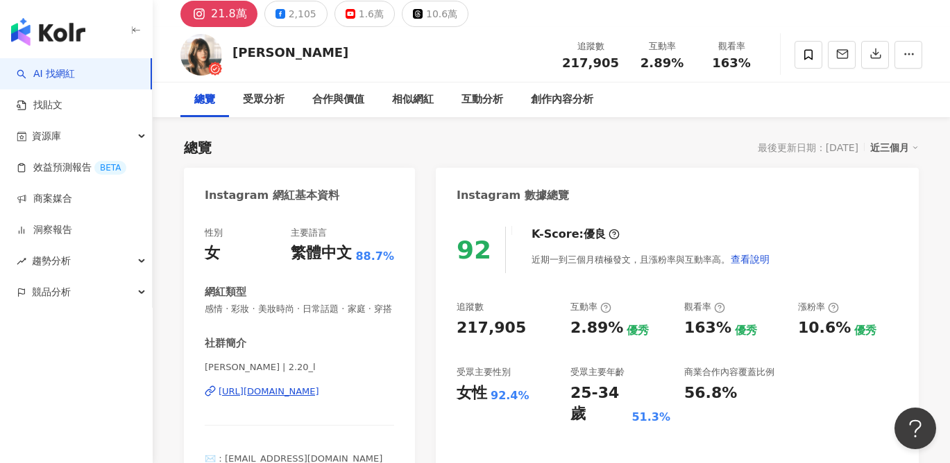
click at [319, 397] on div "https://www.instagram.com/2.20_l/" at bounding box center [268, 392] width 101 height 12
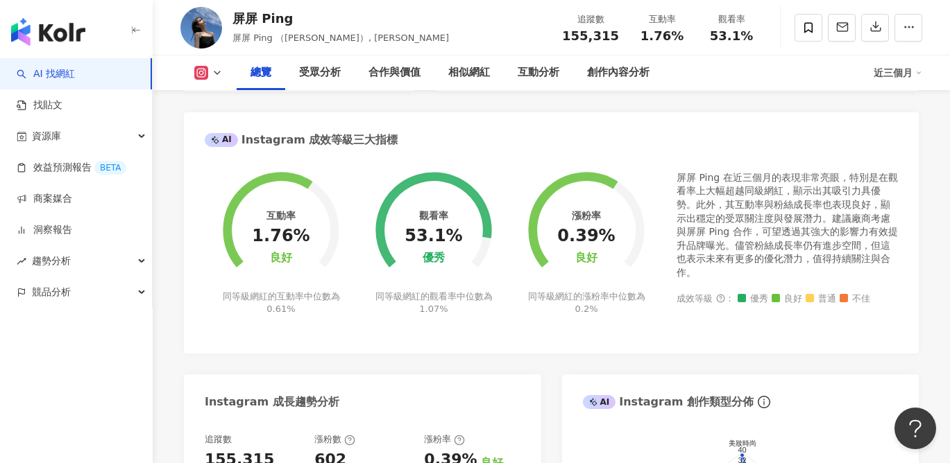
scroll to position [88, 0]
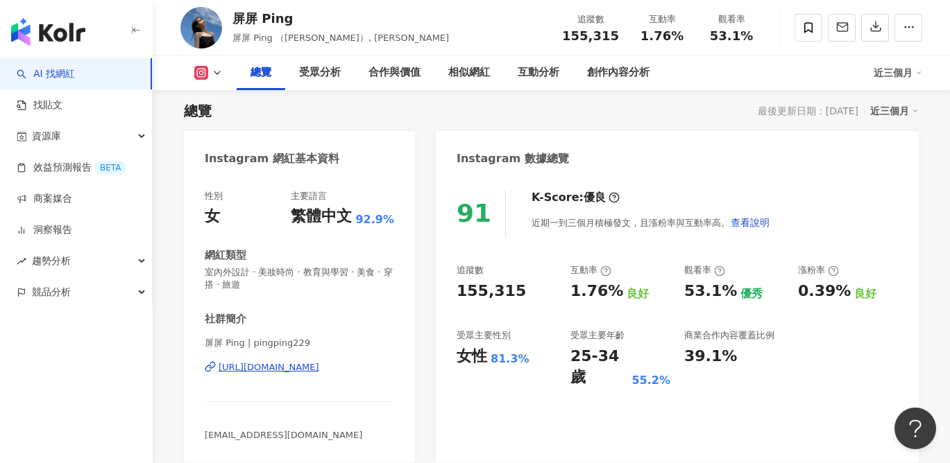
click at [439, 359] on div "91 K-Score : 優良 近期一到三個月積極發文，且漲粉率與互動率高。 查看說明 追蹤數 155,315 互動率 1.76% 良好 觀看率 53.1% …" at bounding box center [677, 319] width 483 height 286
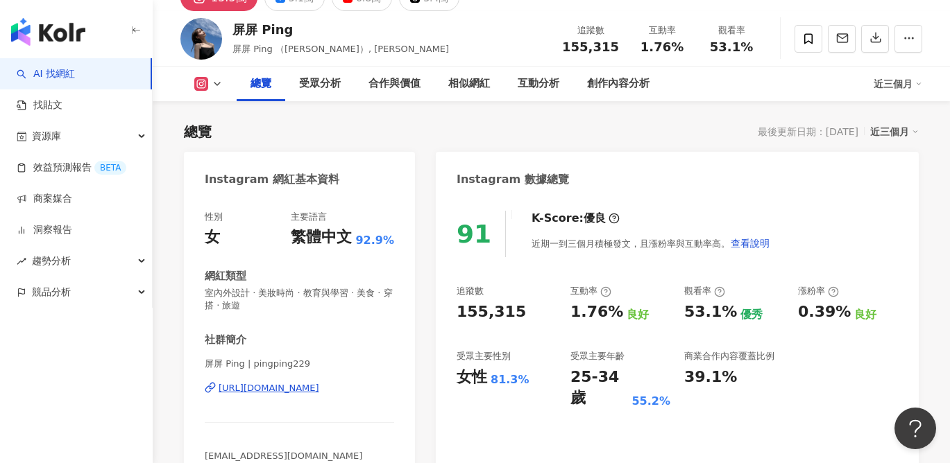
scroll to position [201, 0]
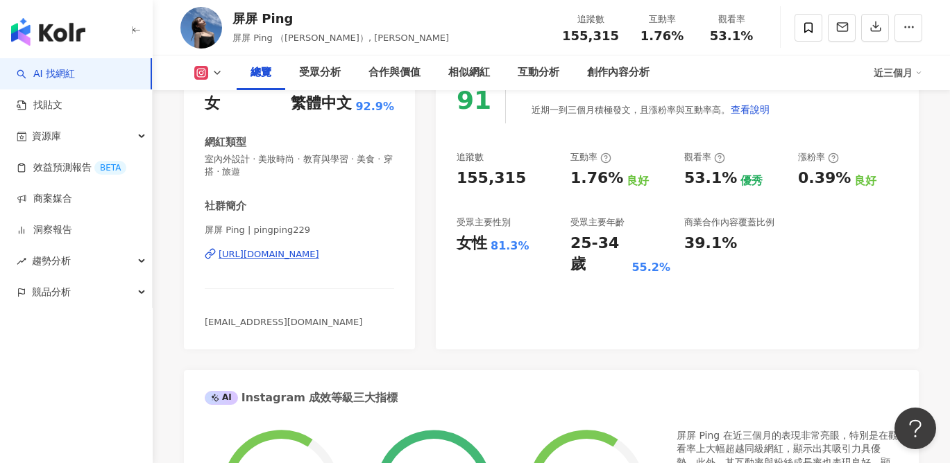
click at [319, 259] on div "https://www.instagram.com/pingping229/" at bounding box center [268, 254] width 101 height 12
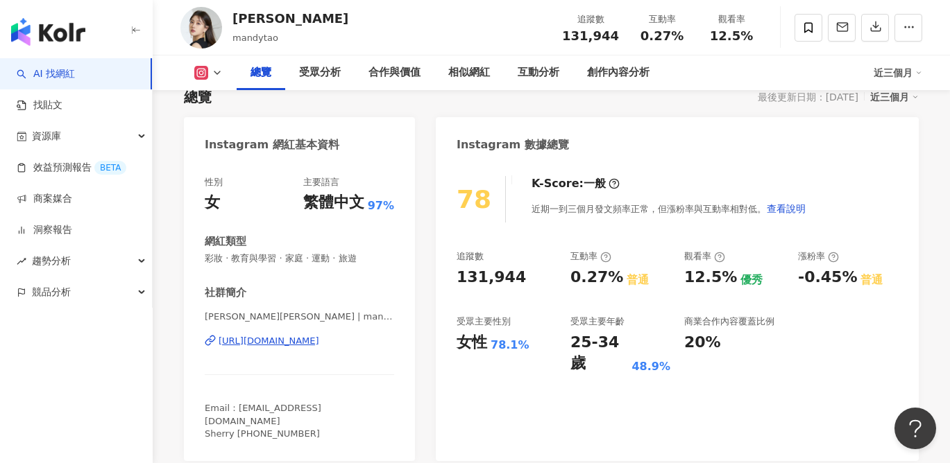
scroll to position [103, 0]
